Goal: Information Seeking & Learning: Learn about a topic

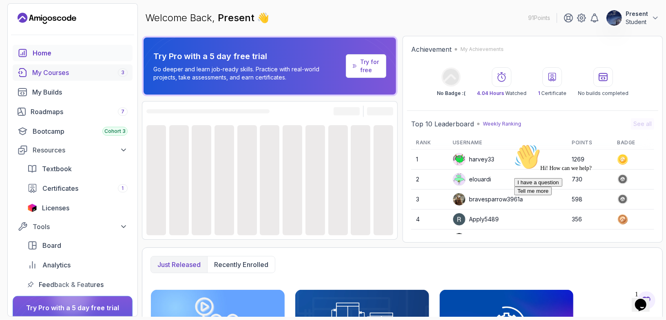
click at [59, 73] on div "My Courses 3" at bounding box center [79, 73] width 95 height 10
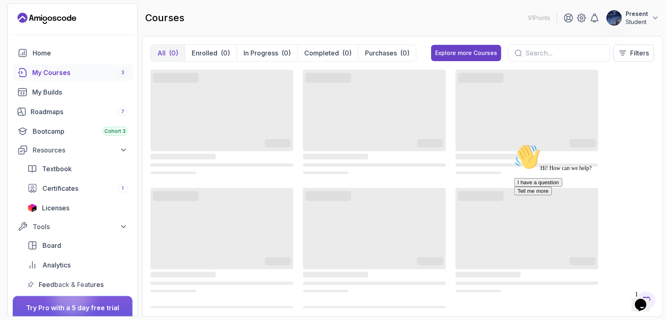
click at [516, 50] on icon at bounding box center [518, 52] width 7 height 7
click at [546, 53] on input "text" at bounding box center [564, 53] width 78 height 10
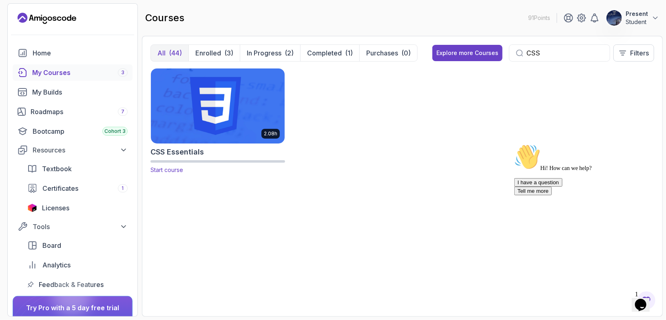
type input "CSS"
click at [223, 129] on img at bounding box center [218, 105] width 140 height 79
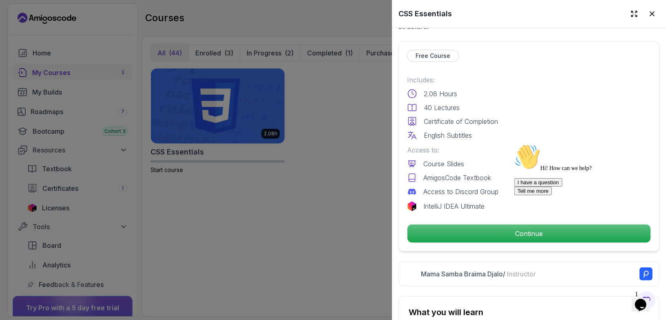
scroll to position [233, 0]
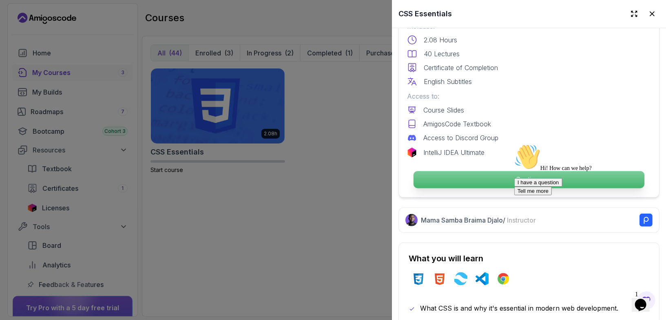
click at [490, 180] on p "Continue" at bounding box center [529, 179] width 231 height 17
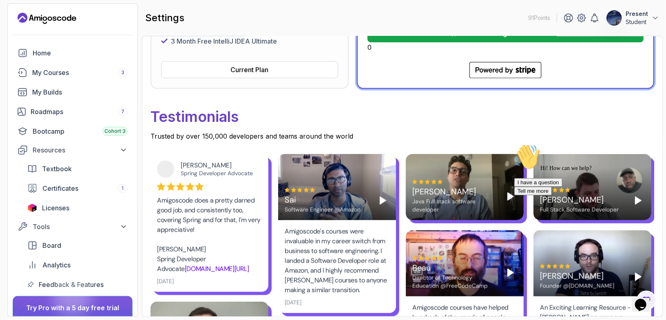
scroll to position [414, 0]
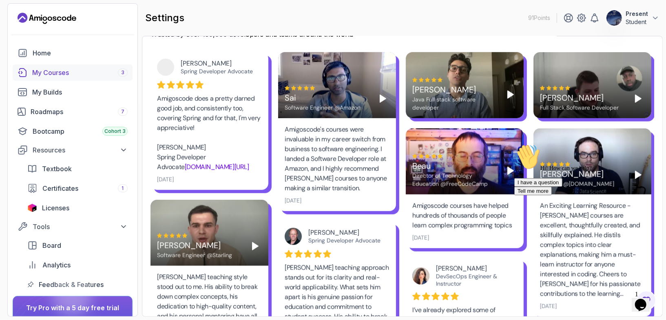
click at [62, 69] on div "My Courses 3" at bounding box center [79, 73] width 95 height 10
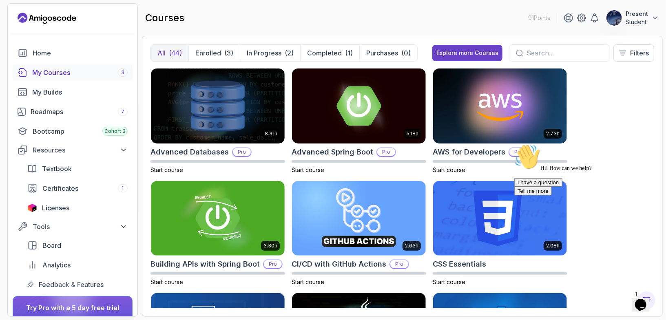
click at [547, 53] on input "text" at bounding box center [565, 53] width 77 height 10
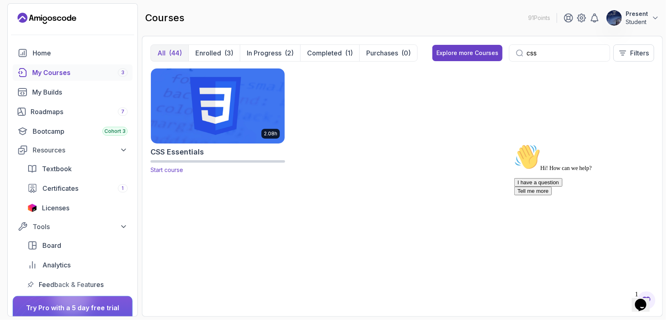
type input "css"
click at [183, 157] on h2 "CSS Essentials" at bounding box center [176, 151] width 53 height 11
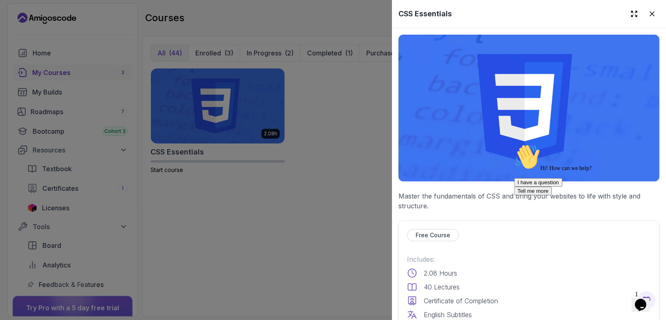
drag, startPoint x: 548, startPoint y: 167, endPoint x: 548, endPoint y: 92, distance: 75.0
click html "Hi! How can we help? I have a question Tell me more"
click at [648, 144] on div "Chat attention grabber" at bounding box center [587, 144] width 147 height 0
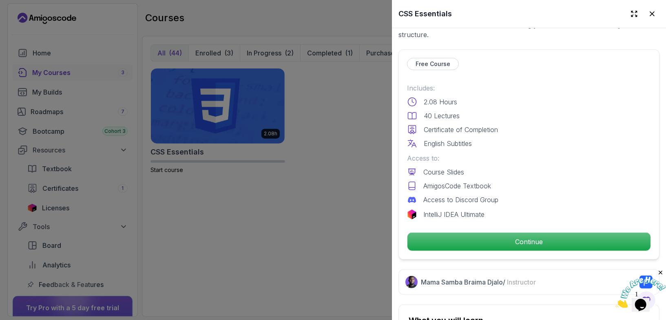
scroll to position [172, 0]
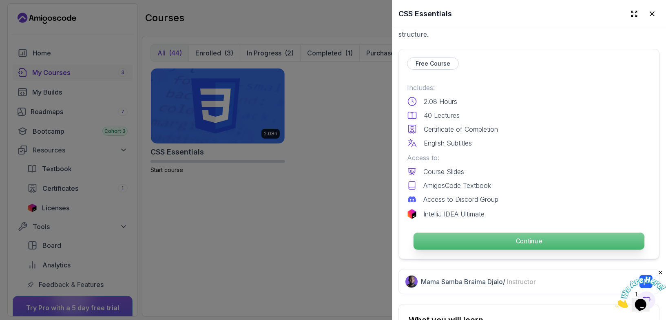
click at [529, 240] on p "Continue" at bounding box center [529, 241] width 231 height 17
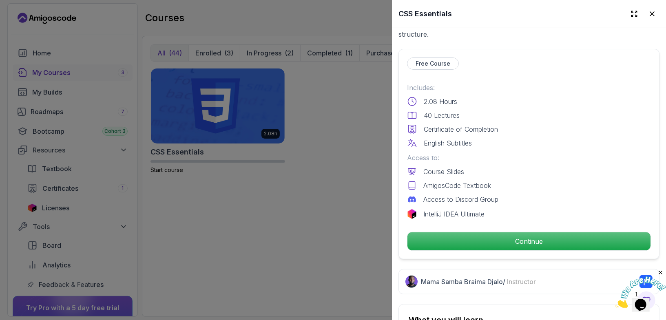
click at [434, 66] on p "Free Course" at bounding box center [433, 64] width 35 height 8
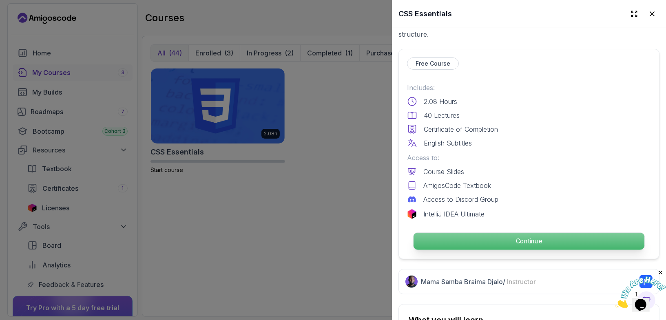
click at [520, 248] on p "Continue" at bounding box center [529, 241] width 231 height 17
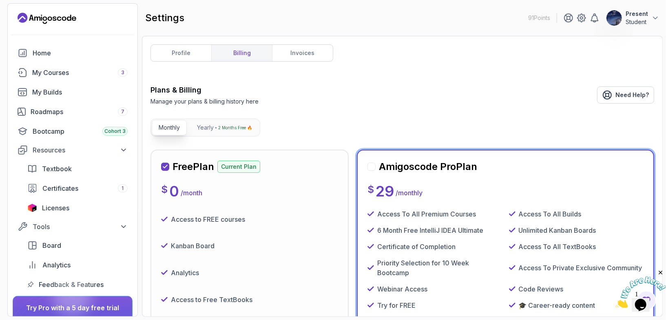
click at [261, 201] on div "Free Plan Current Plan $ 0 / month Access to FREE courses Kanban Board Analytic…" at bounding box center [249, 275] width 177 height 230
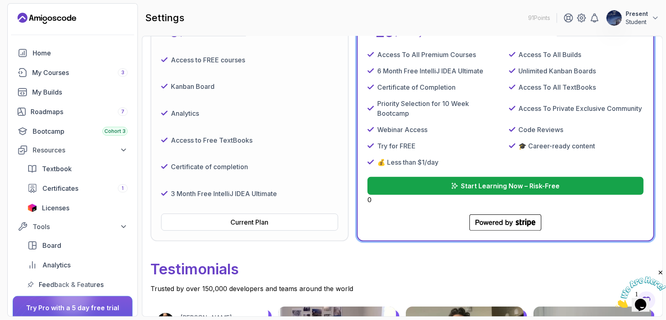
scroll to position [168, 0]
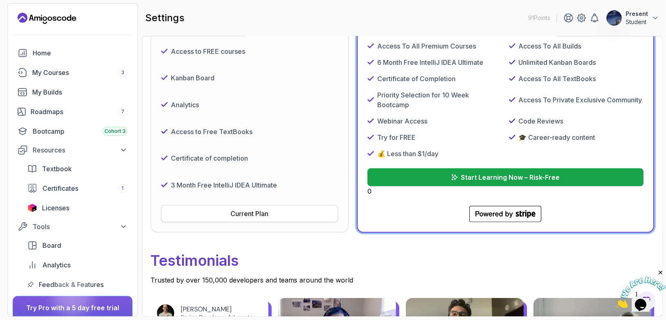
click at [260, 209] on div "Current Plan" at bounding box center [250, 214] width 38 height 10
click at [266, 207] on button "Current Plan" at bounding box center [249, 213] width 177 height 17
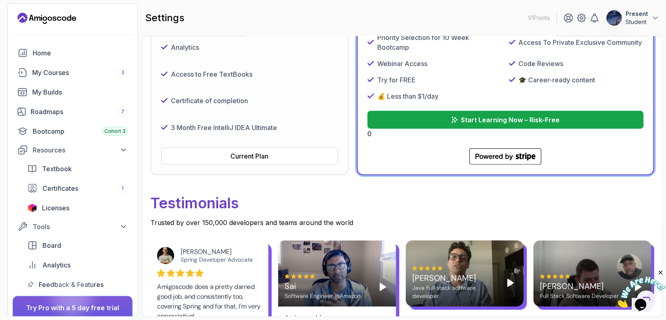
scroll to position [684, 0]
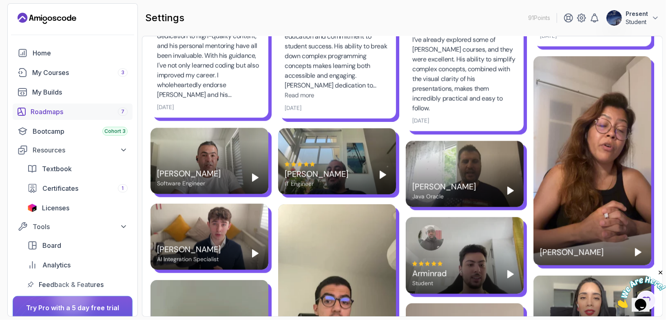
click at [95, 108] on div "Roadmaps 7" at bounding box center [79, 112] width 97 height 10
